Goal: Transaction & Acquisition: Book appointment/travel/reservation

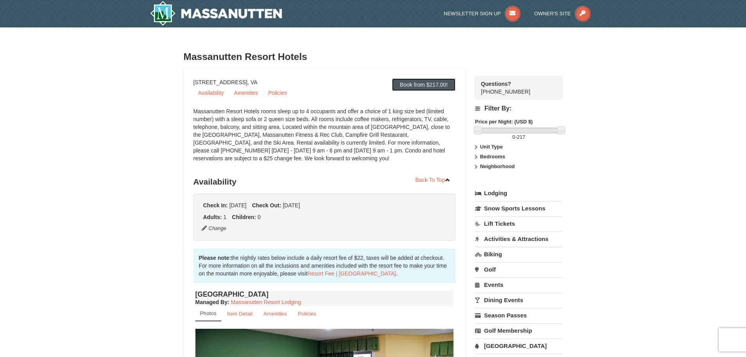
click at [433, 83] on link "Book from $217.00!" at bounding box center [423, 84] width 63 height 13
drag, startPoint x: 166, startPoint y: 2, endPoint x: 161, endPoint y: 2, distance: 4.7
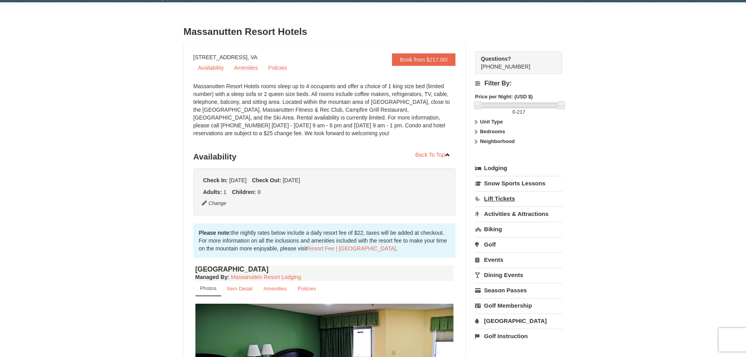
scroll to position [39, 0]
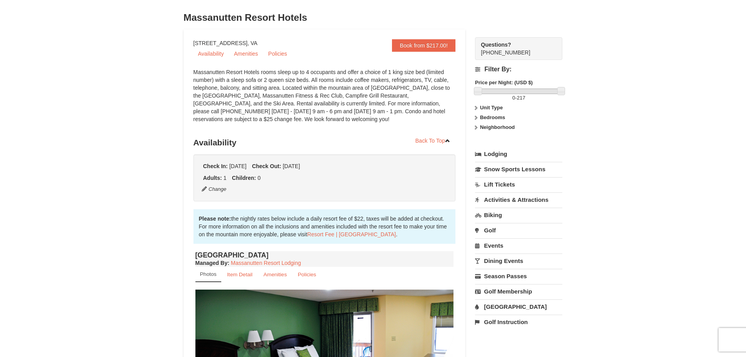
click at [497, 153] on link "Lodging" at bounding box center [518, 154] width 87 height 14
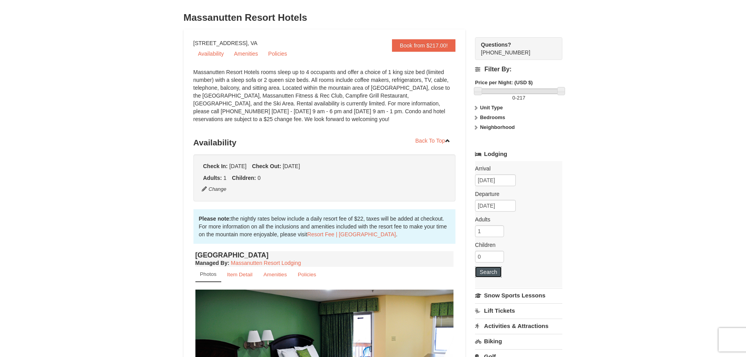
click at [496, 271] on button "Search" at bounding box center [488, 271] width 27 height 11
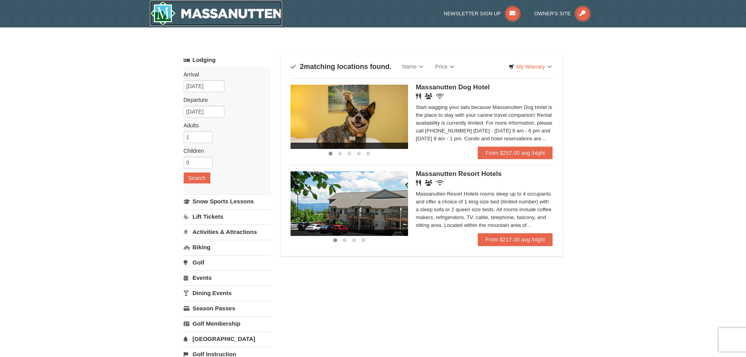
click at [219, 9] on img at bounding box center [216, 13] width 132 height 25
